Goal: Task Accomplishment & Management: Use online tool/utility

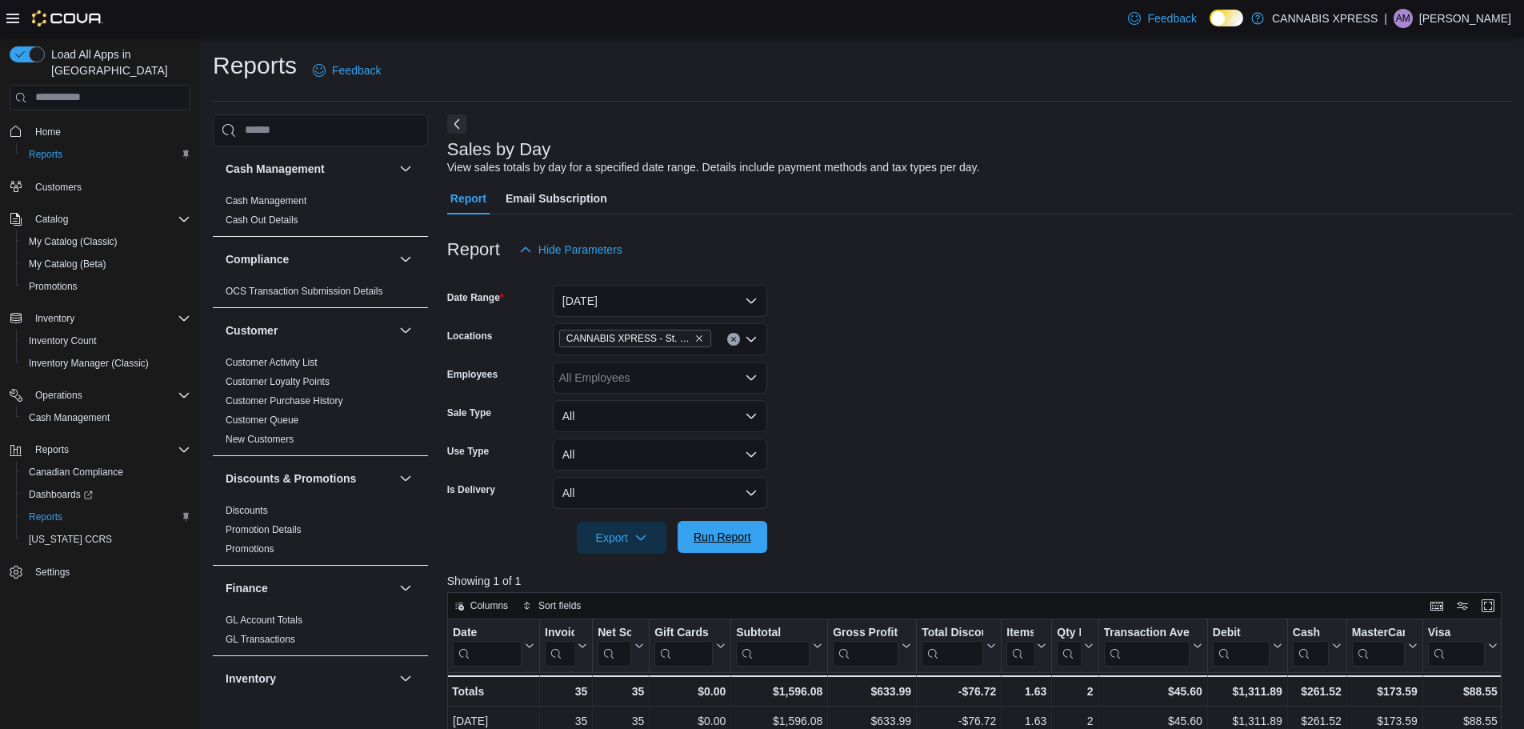
click at [725, 542] on span "Run Report" at bounding box center [723, 537] width 58 height 16
click at [758, 542] on button "Run Report" at bounding box center [723, 537] width 90 height 32
click at [717, 545] on span "Run Report" at bounding box center [723, 537] width 58 height 16
